Goal: Go to known website: Access a specific website the user already knows

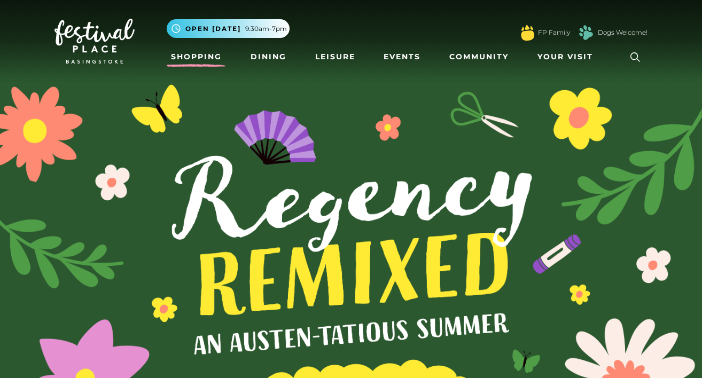
click at [196, 61] on link "Shopping" at bounding box center [196, 57] width 59 height 20
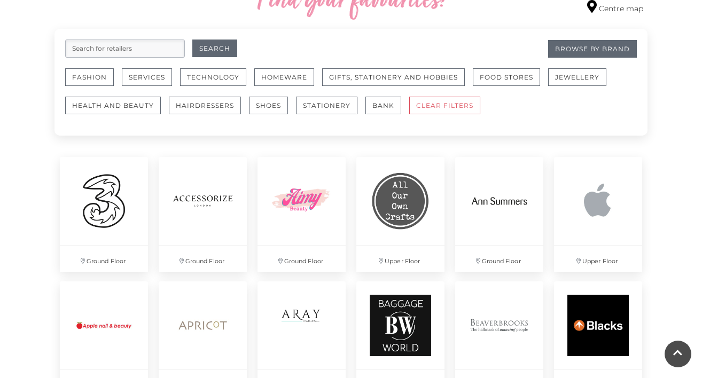
scroll to position [649, 0]
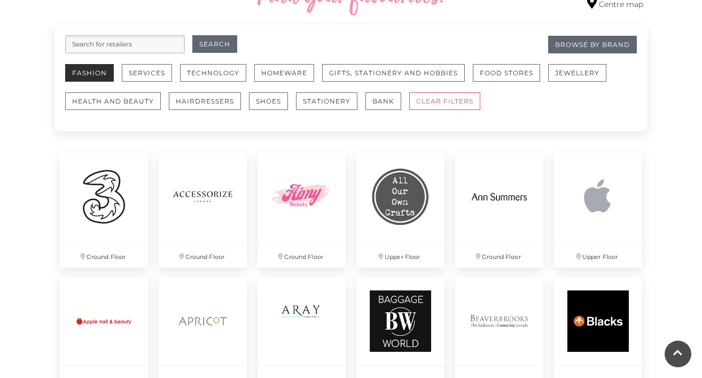
click at [90, 71] on button "Fashion" at bounding box center [89, 73] width 49 height 18
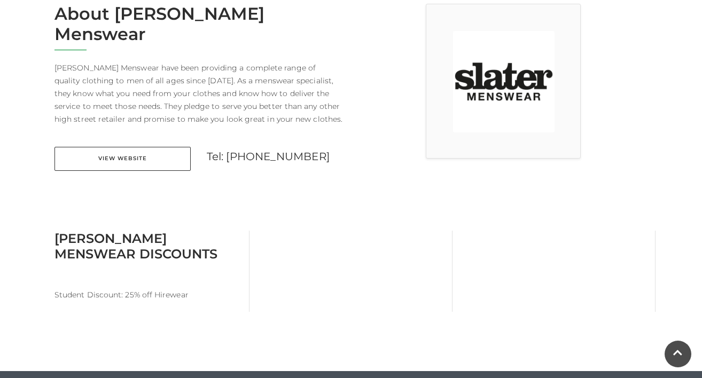
scroll to position [315, 0]
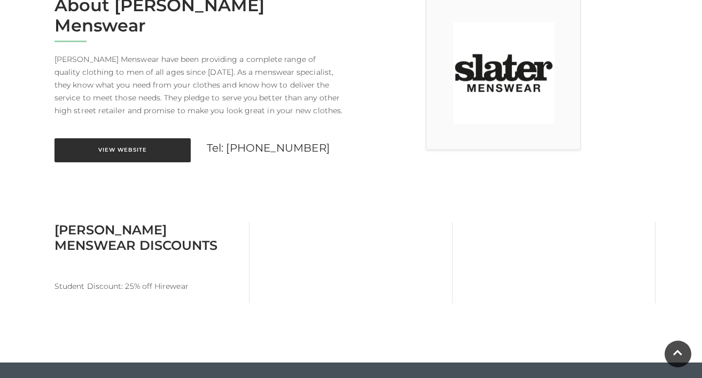
click at [127, 138] on link "View Website" at bounding box center [123, 150] width 136 height 24
